Goal: Task Accomplishment & Management: Manage account settings

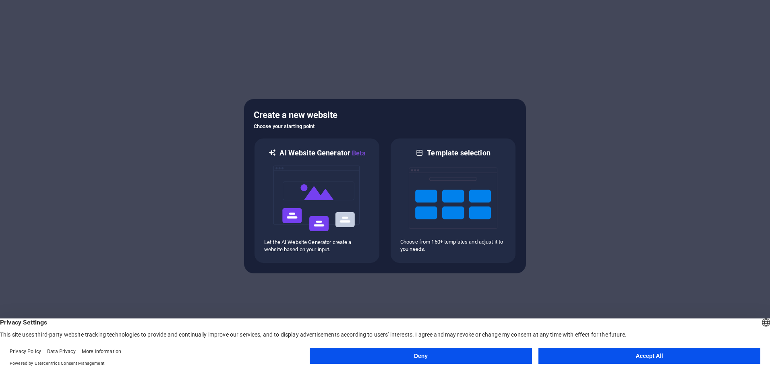
click at [610, 358] on button "Accept All" at bounding box center [649, 356] width 222 height 16
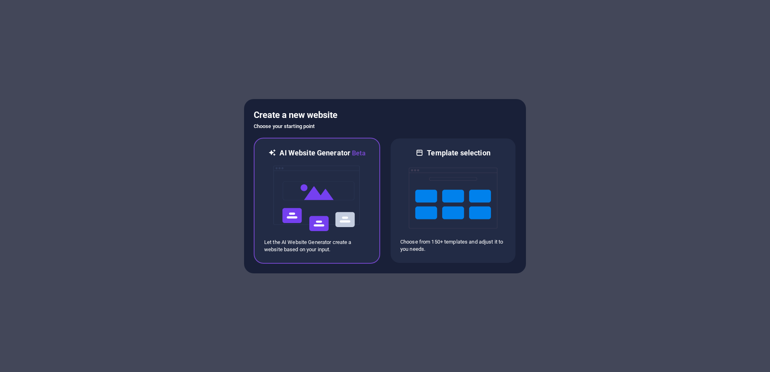
click at [307, 224] on img at bounding box center [317, 198] width 89 height 81
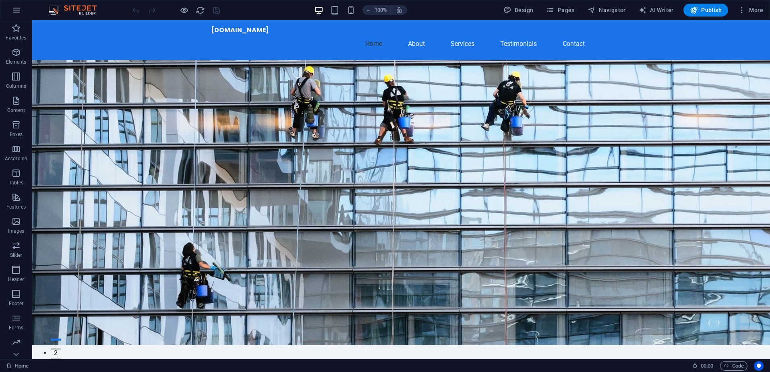
click at [18, 12] on icon "button" at bounding box center [17, 10] width 10 height 10
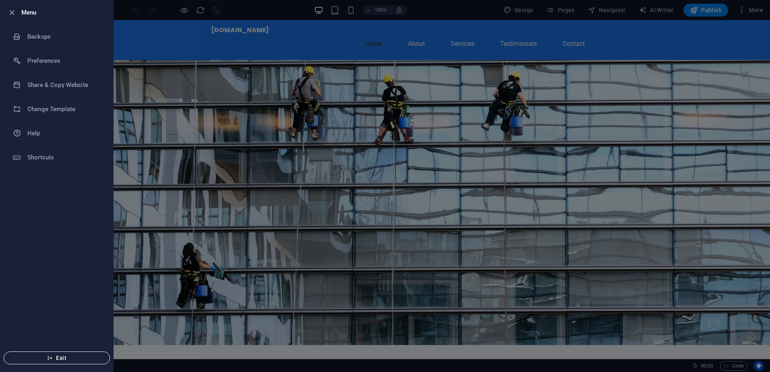
click at [50, 358] on icon "button" at bounding box center [50, 358] width 6 height 6
